Goal: Information Seeking & Learning: Learn about a topic

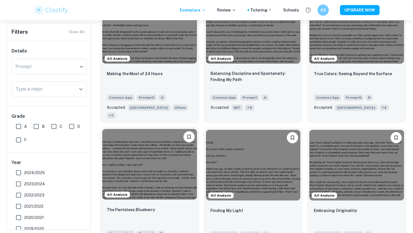
scroll to position [595, 0]
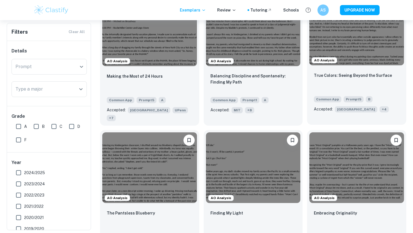
click at [369, 56] on img at bounding box center [356, 29] width 95 height 71
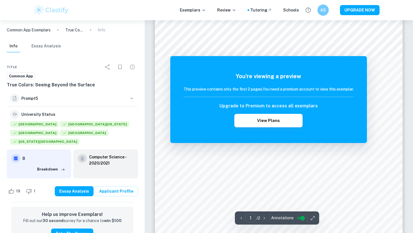
scroll to position [78, 0]
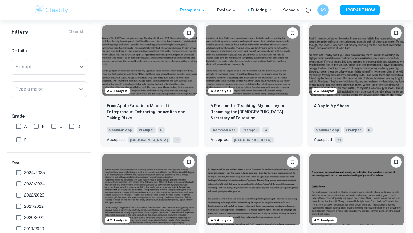
scroll to position [1229, 0]
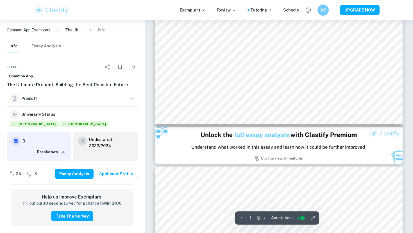
scroll to position [252, 0]
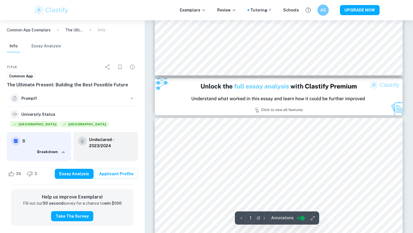
type input "2"
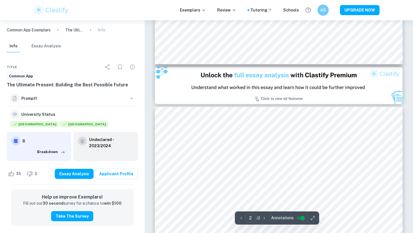
scroll to position [313, 0]
